Goal: Information Seeking & Learning: Learn about a topic

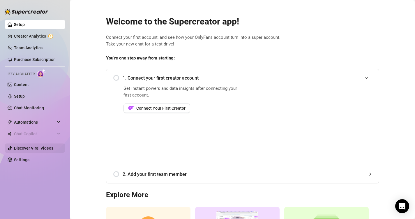
click at [26, 150] on link "Discover Viral Videos" at bounding box center [33, 148] width 39 height 5
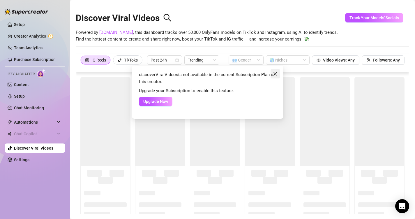
click at [277, 74] on icon "close" at bounding box center [275, 73] width 5 height 5
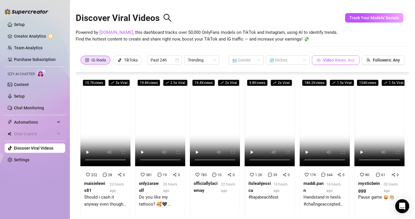
click at [332, 57] on button "Video Views: Any" at bounding box center [336, 59] width 48 height 9
click at [219, 120] on video at bounding box center [215, 121] width 50 height 89
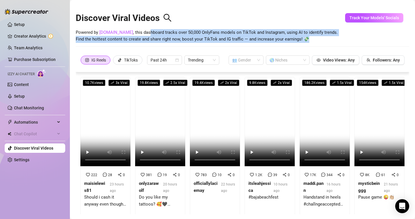
drag, startPoint x: 140, startPoint y: 33, endPoint x: 302, endPoint y: 43, distance: 162.4
click at [302, 43] on div "Discover Viral Videos Powered by [DOMAIN_NAME] , this dashboard tracks over 50,…" at bounding box center [243, 29] width 334 height 50
copy span "hboard tracks over 50,000 OnlyFans models on TikTok and Instagram, using AI to …"
click at [310, 37] on span "Powered by [DOMAIN_NAME] , this dashboard tracks over 50,000 OnlyFans models on…" at bounding box center [207, 36] width 262 height 14
drag, startPoint x: 306, startPoint y: 41, endPoint x: 124, endPoint y: 32, distance: 182.7
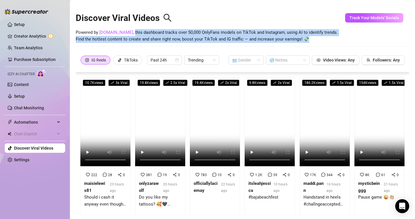
click at [124, 32] on span "Powered by [DOMAIN_NAME] , this dashboard tracks over 50,000 OnlyFans models on…" at bounding box center [207, 36] width 262 height 14
copy span "this dashboard tracks over 50,000 OnlyFans models on TikTok and Instagram, usin…"
